Goal: Task Accomplishment & Management: Use online tool/utility

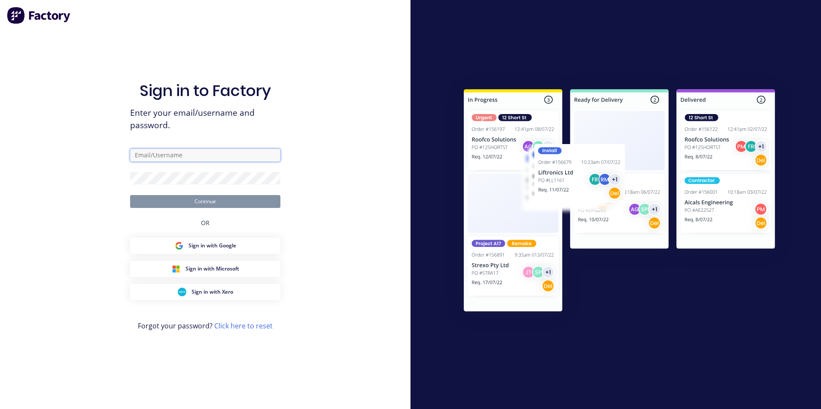
click at [180, 157] on input "text" at bounding box center [205, 155] width 150 height 13
type input "[EMAIL_ADDRESS][DOMAIN_NAME]"
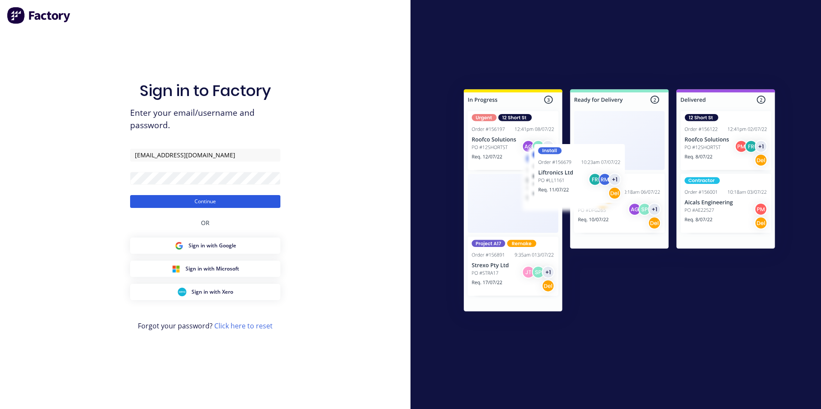
click at [238, 199] on button "Continue" at bounding box center [205, 201] width 150 height 13
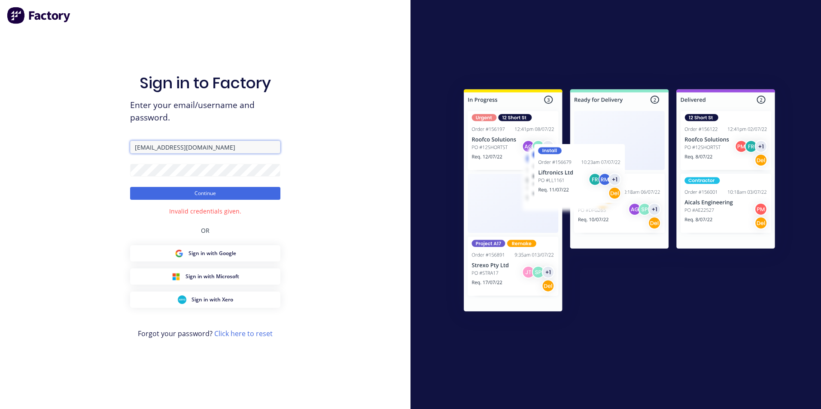
click at [229, 149] on input "[EMAIL_ADDRESS][DOMAIN_NAME]" at bounding box center [205, 147] width 150 height 13
click at [78, 170] on div "Sign in to Factory Enter your email/username and password. [EMAIL_ADDRESS][DOMA…" at bounding box center [205, 204] width 410 height 409
click at [89, 171] on div "Sign in to Factory Enter your email/username and password. [EMAIL_ADDRESS][DOMA…" at bounding box center [205, 204] width 410 height 409
click at [228, 195] on button "Continue" at bounding box center [205, 193] width 150 height 13
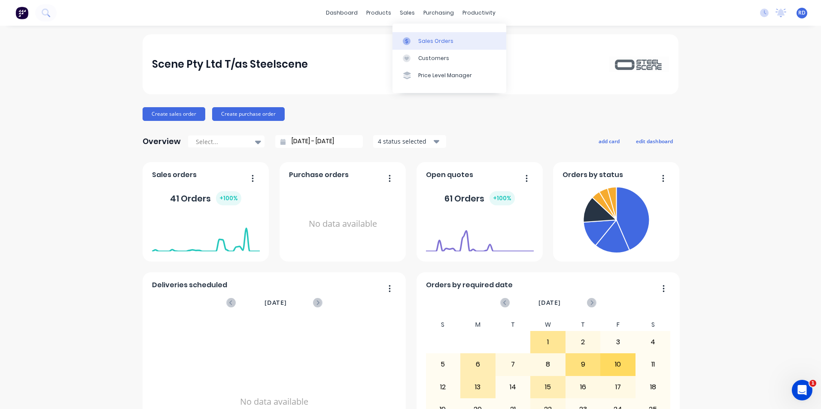
click at [427, 39] on div "Sales Orders" at bounding box center [435, 41] width 35 height 8
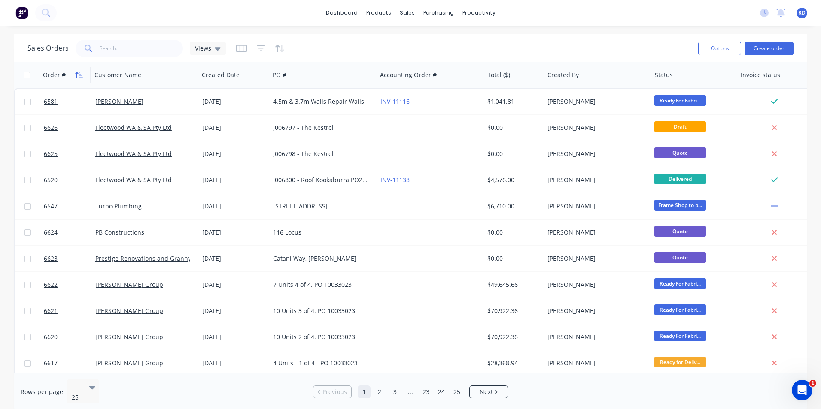
click at [76, 75] on icon "button" at bounding box center [79, 75] width 8 height 7
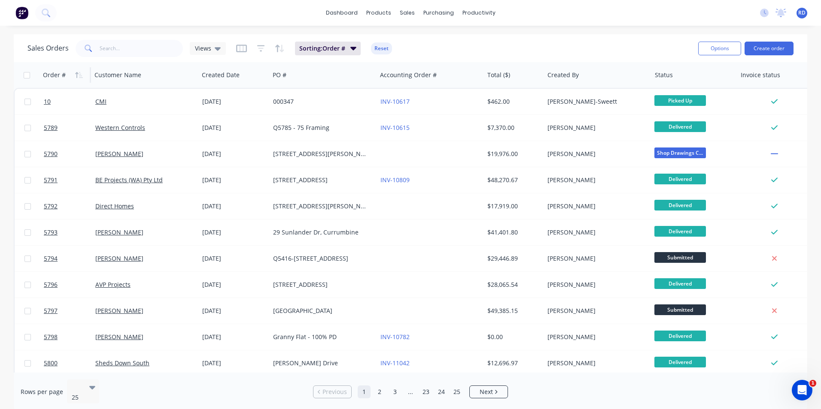
click at [76, 75] on icon "button" at bounding box center [79, 75] width 8 height 7
